Goal: Information Seeking & Learning: Compare options

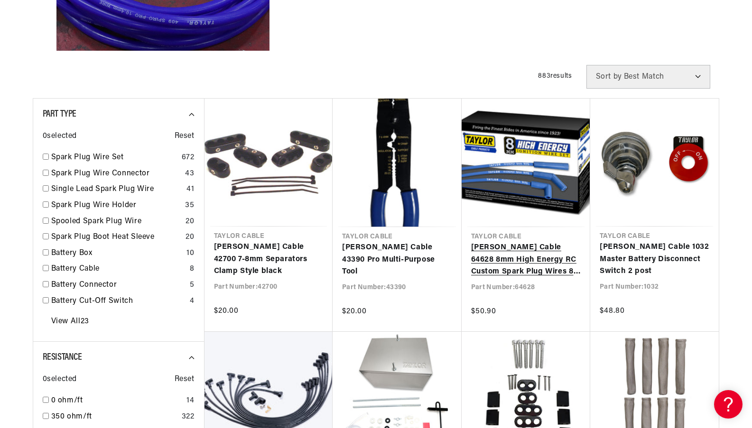
click at [517, 245] on link "Taylor Cable 64628 8mm High Energy RC Custom Spark Plug Wires 8 cyl blue" at bounding box center [526, 260] width 110 height 37
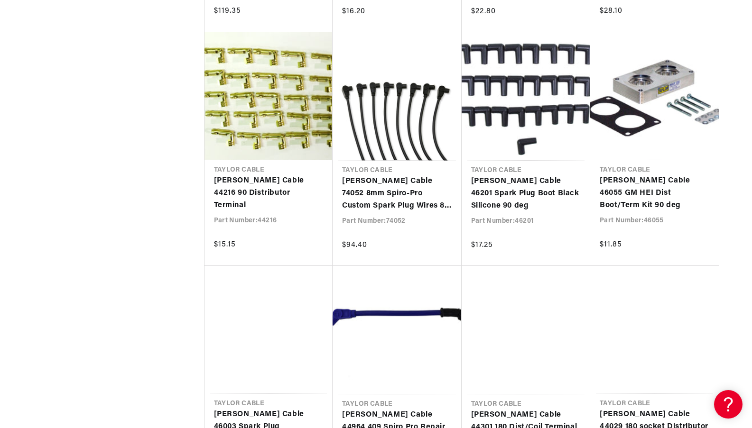
scroll to position [1988, 0]
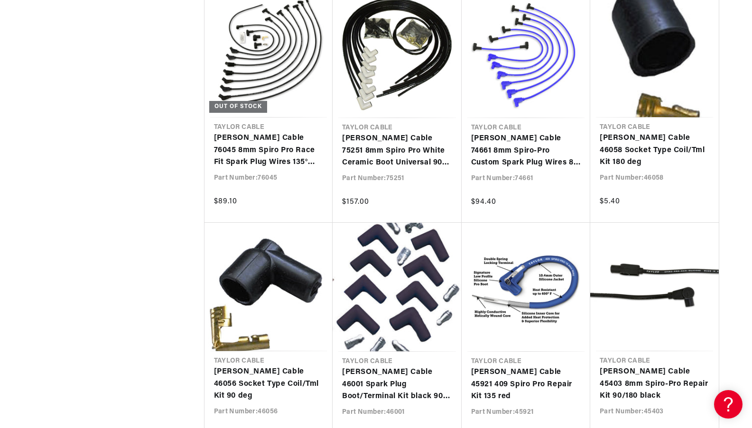
scroll to position [0, 287]
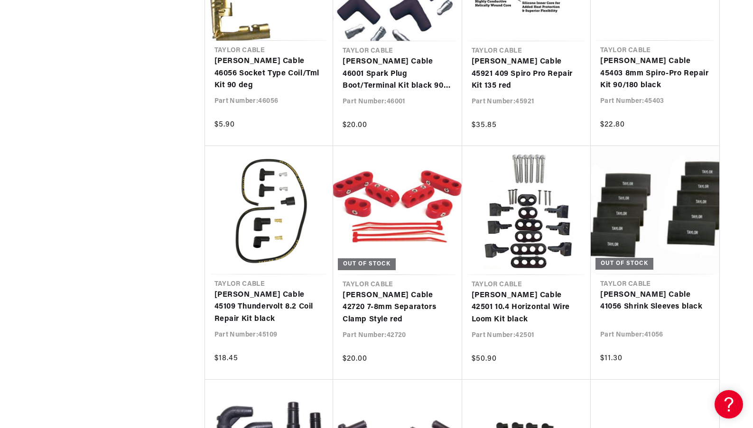
scroll to position [3040, 0]
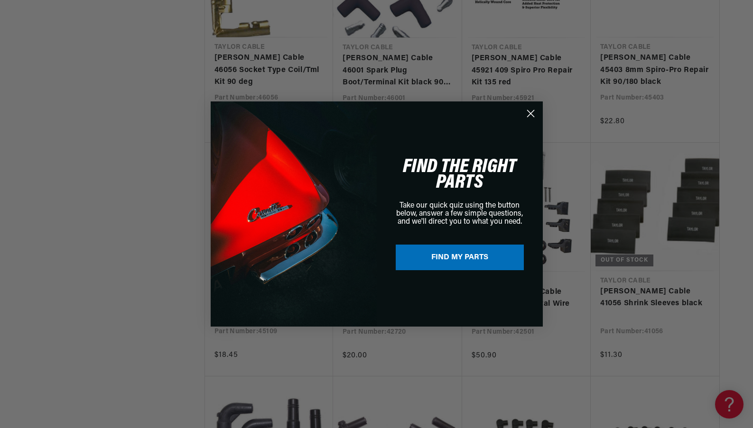
click at [532, 109] on circle "Close dialog" at bounding box center [530, 114] width 16 height 16
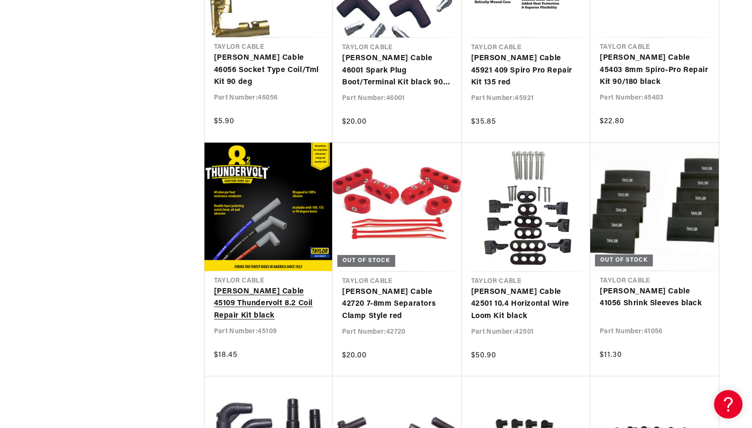
click at [262, 306] on link "[PERSON_NAME] Cable 45109 Thundervolt 8.2 Coil Repair Kit black" at bounding box center [269, 304] width 110 height 37
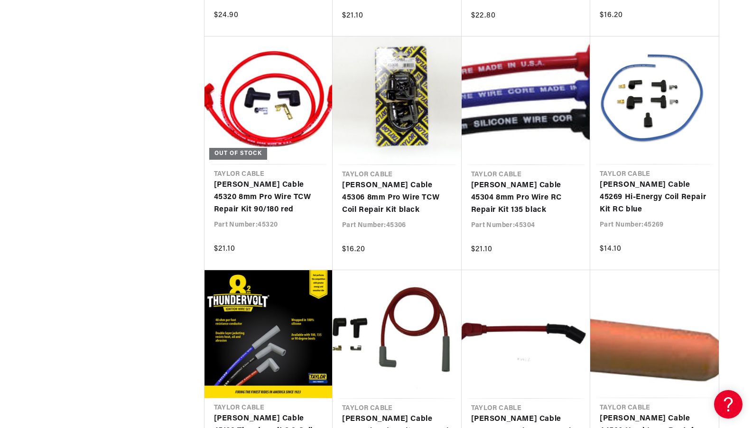
scroll to position [4085, 0]
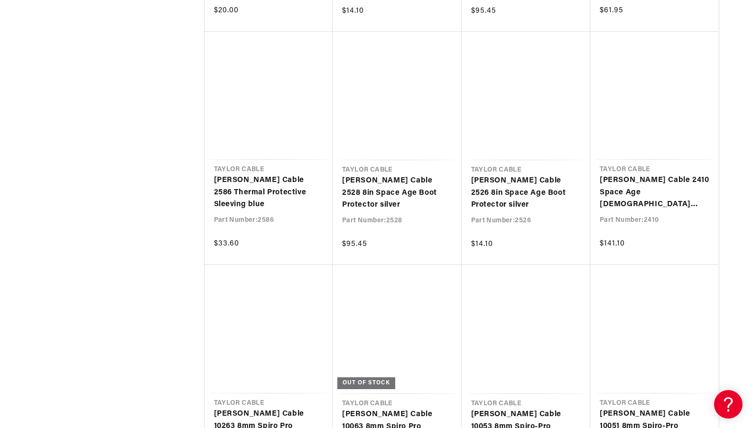
scroll to position [4791, 0]
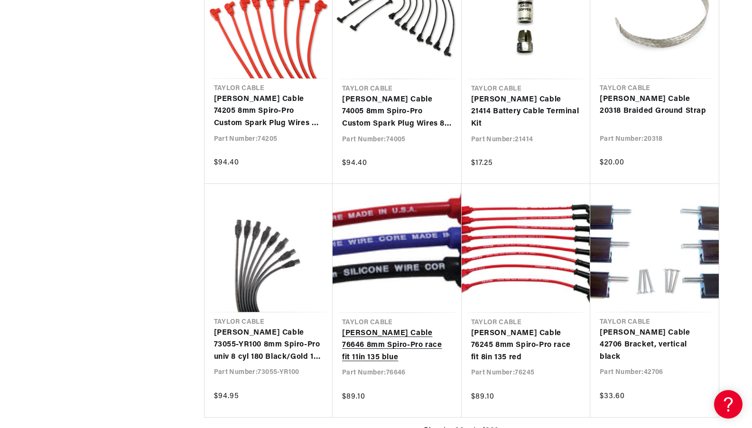
click at [402, 328] on link "Taylor Cable 76646 8mm Spiro-Pro race fit 11in 135 blue" at bounding box center [397, 346] width 110 height 37
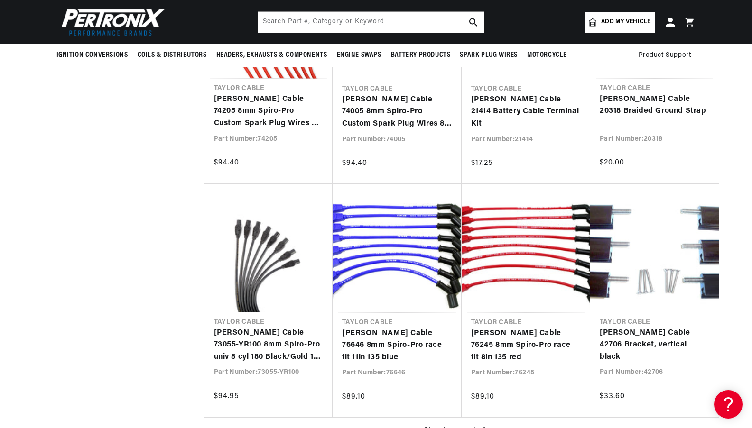
scroll to position [4968, 0]
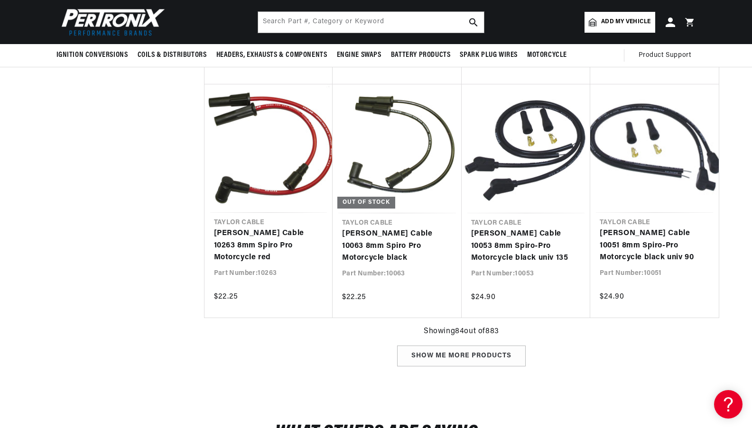
scroll to position [4314, 0]
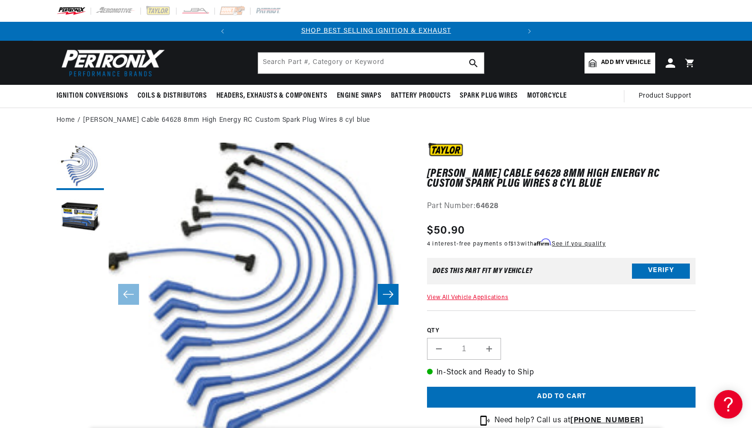
scroll to position [0, 287]
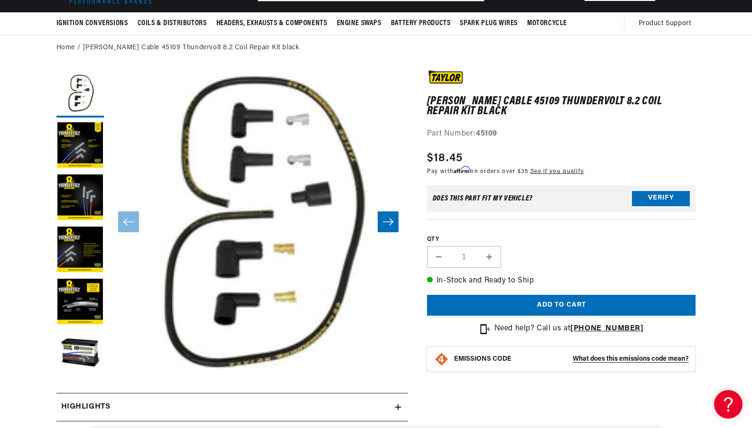
scroll to position [18, 0]
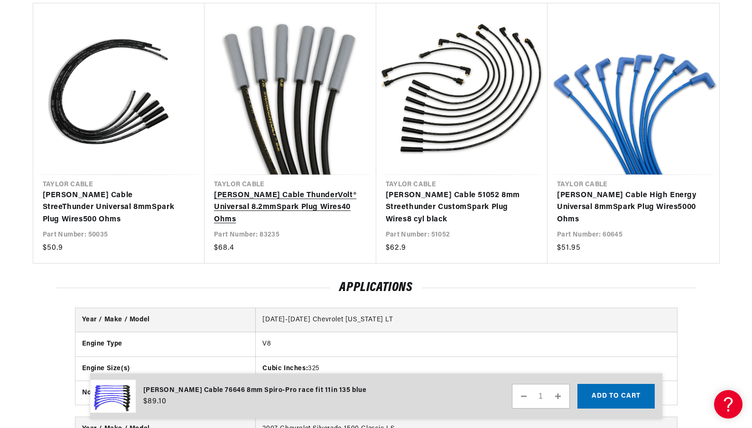
scroll to position [913, 0]
